Goal: Navigation & Orientation: Find specific page/section

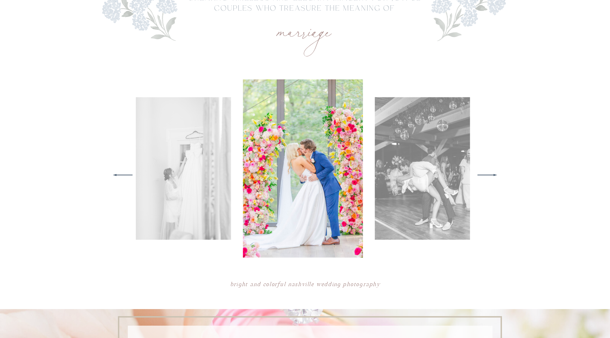
scroll to position [308, 0]
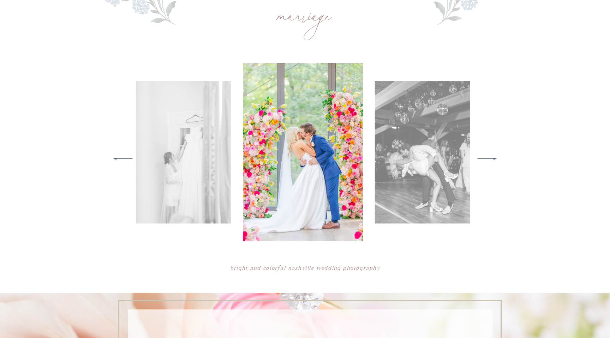
click at [486, 157] on icon at bounding box center [487, 159] width 26 height 28
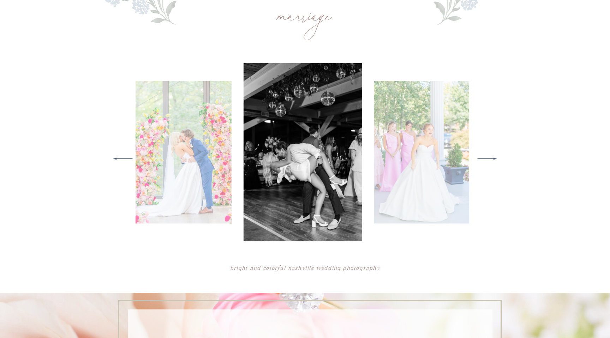
click at [486, 157] on icon at bounding box center [487, 159] width 26 height 28
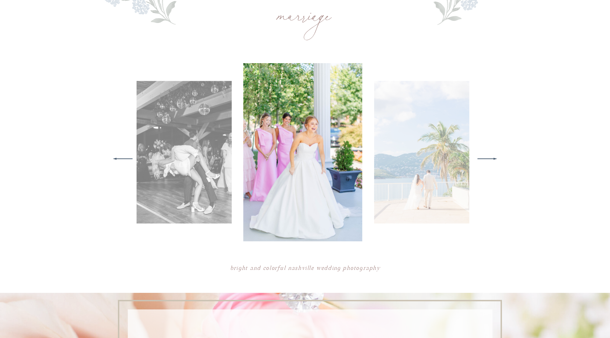
click at [486, 157] on icon at bounding box center [487, 159] width 26 height 28
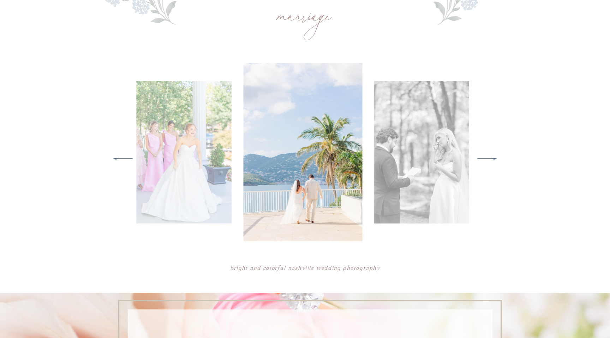
click at [486, 157] on icon at bounding box center [487, 159] width 26 height 28
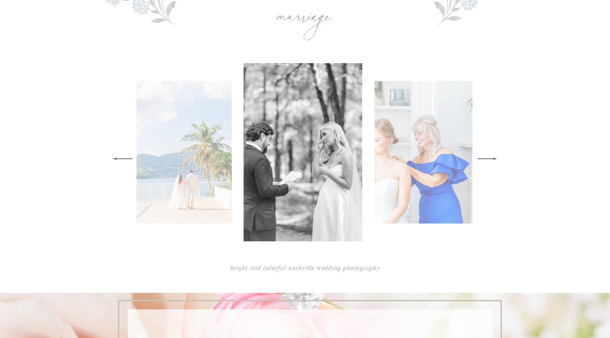
click at [486, 157] on icon at bounding box center [487, 159] width 26 height 28
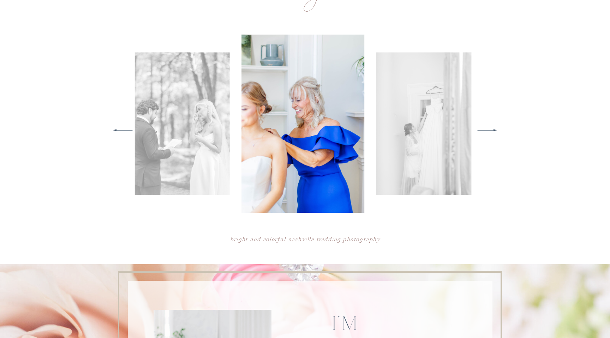
scroll to position [0, 0]
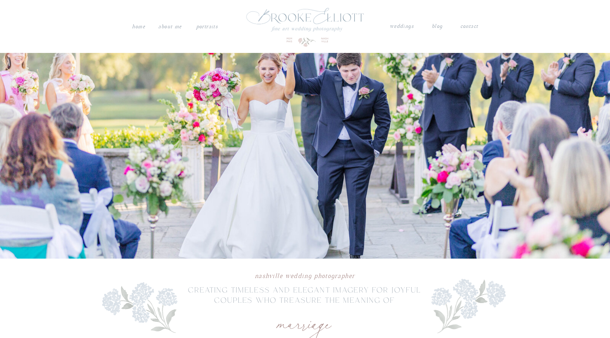
click at [392, 30] on nav "weddings" at bounding box center [401, 26] width 25 height 9
click at [205, 28] on nav "PORTRAITS" at bounding box center [207, 25] width 24 height 7
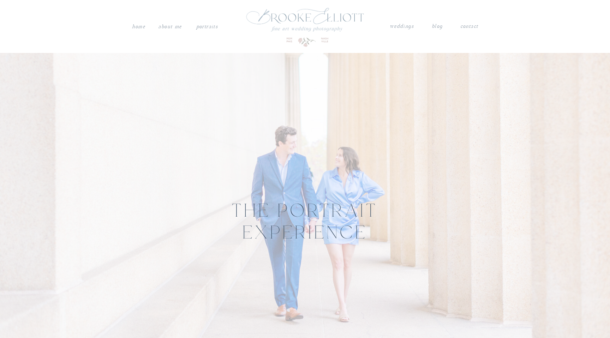
click at [409, 28] on nav "weddings" at bounding box center [401, 26] width 25 height 9
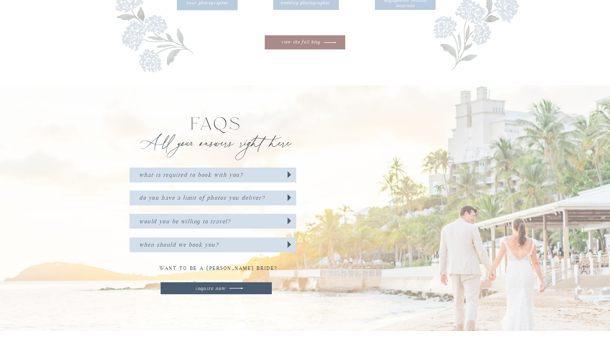
scroll to position [2120, 0]
